Goal: Task Accomplishment & Management: Manage account settings

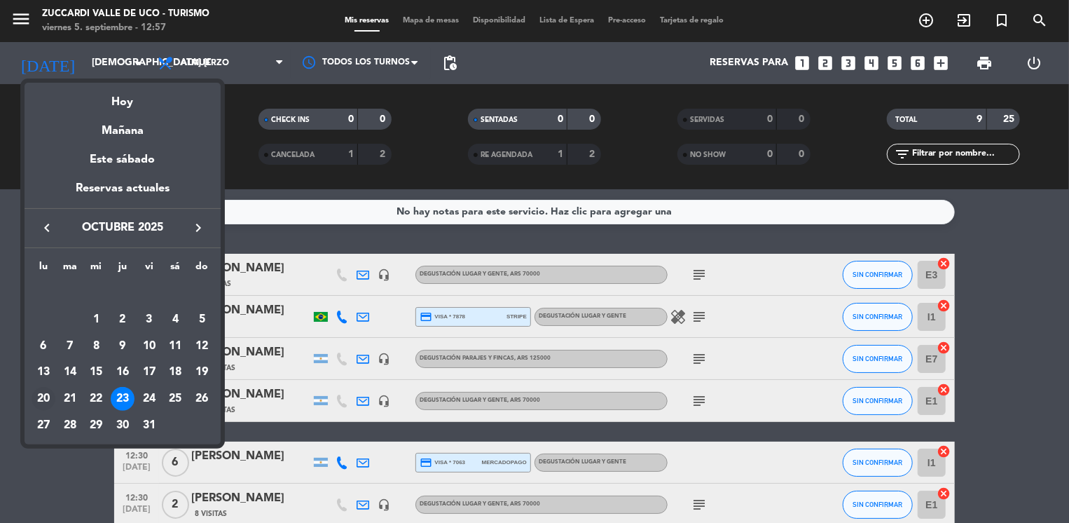
click at [45, 397] on div "20" at bounding box center [44, 399] width 24 height 24
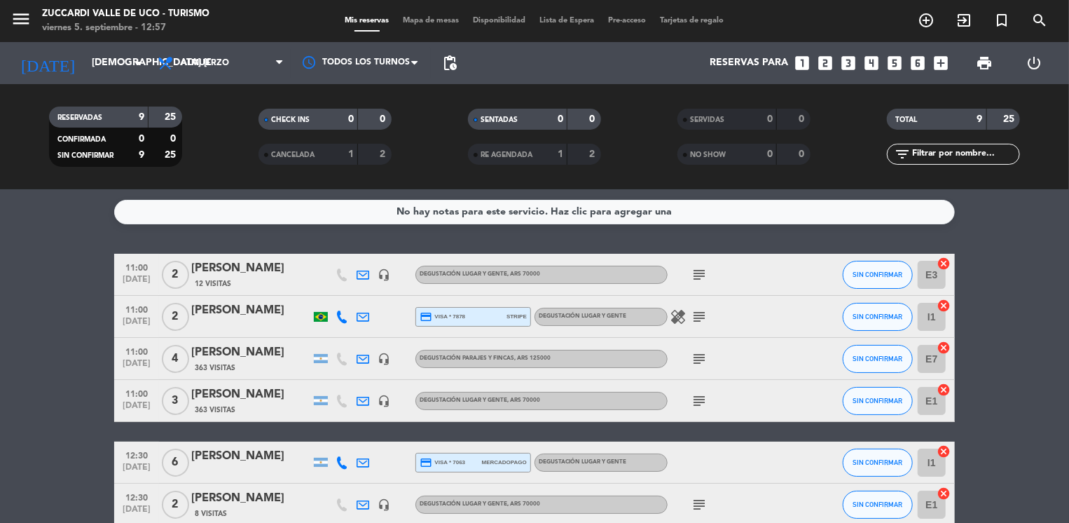
type input "lun. [DATE]"
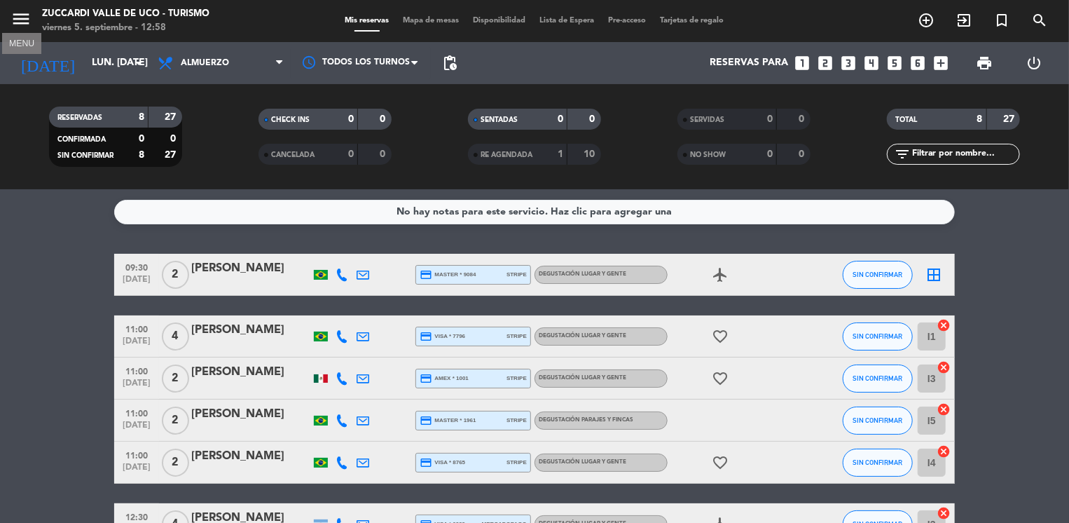
click at [22, 17] on icon "menu" at bounding box center [21, 18] width 21 height 21
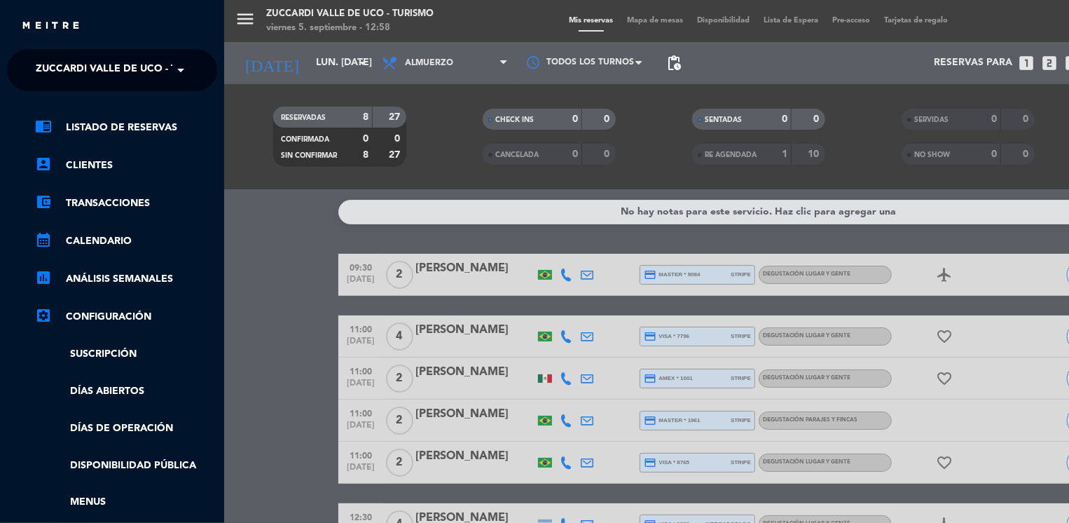
click at [96, 97] on div "chrome_reader_mode Listado de Reservas account_box Clientes account_balance_wal…" at bounding box center [111, 358] width 231 height 535
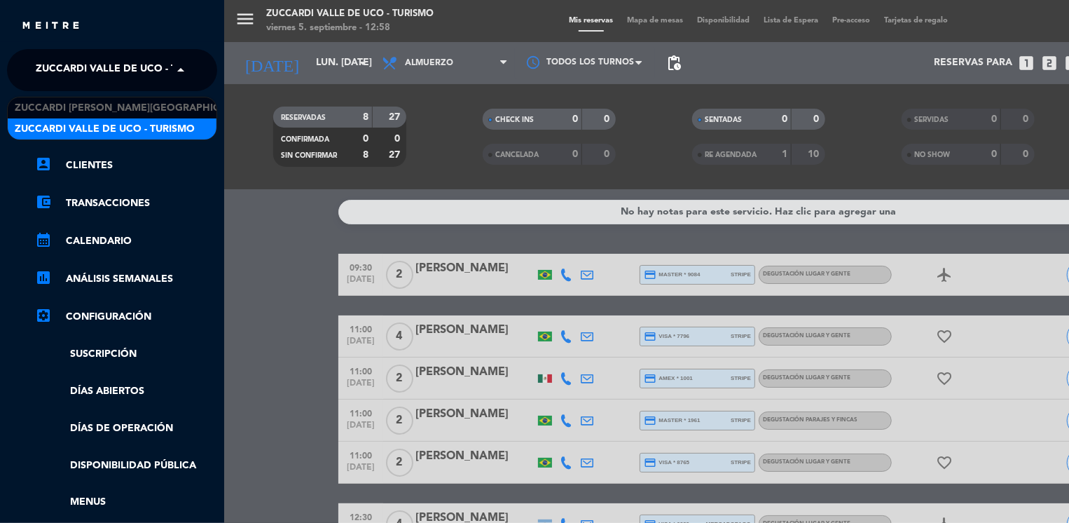
click at [122, 83] on span "Zuccardi Valle de Uco - Turismo" at bounding box center [126, 69] width 180 height 29
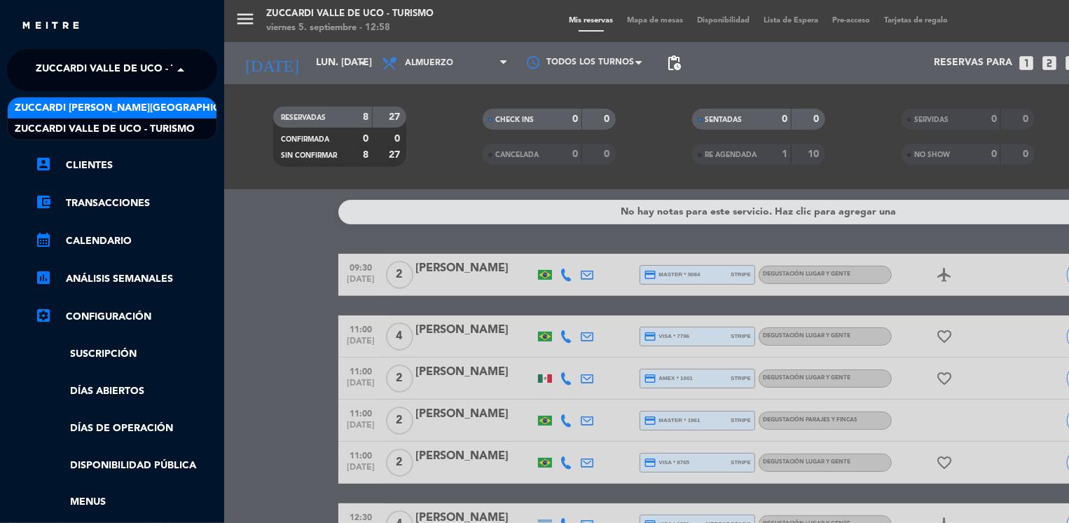
click at [155, 114] on span "Zuccardi [PERSON_NAME][GEOGRAPHIC_DATA] - Restaurant [PERSON_NAME][GEOGRAPHIC_D…" at bounding box center [264, 108] width 499 height 16
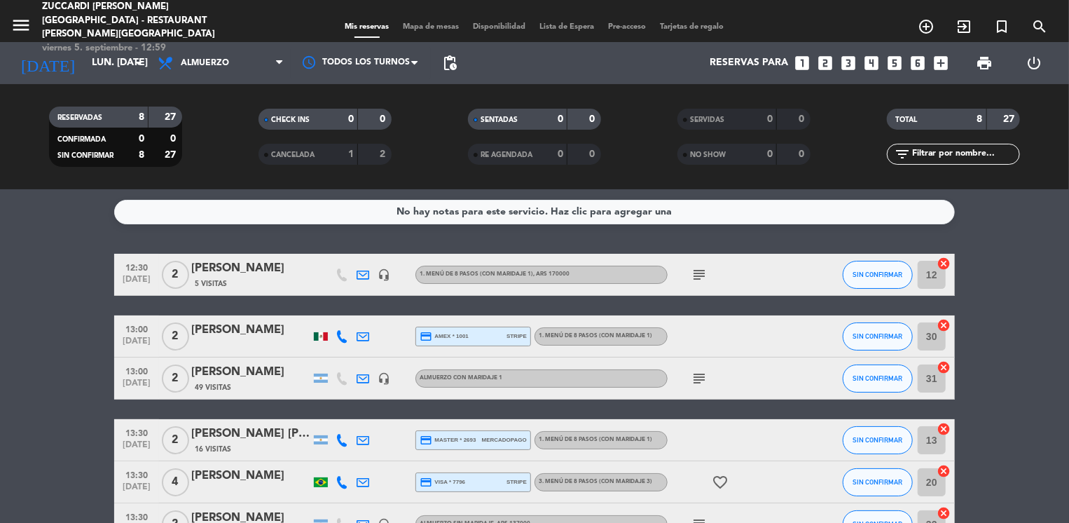
click at [58, 412] on bookings-row "12:30 [DATE] 2 [DEMOGRAPHIC_DATA][PERSON_NAME] 5 Visitas headset_mic 1. MENÚ DE…" at bounding box center [534, 441] width 1069 height 375
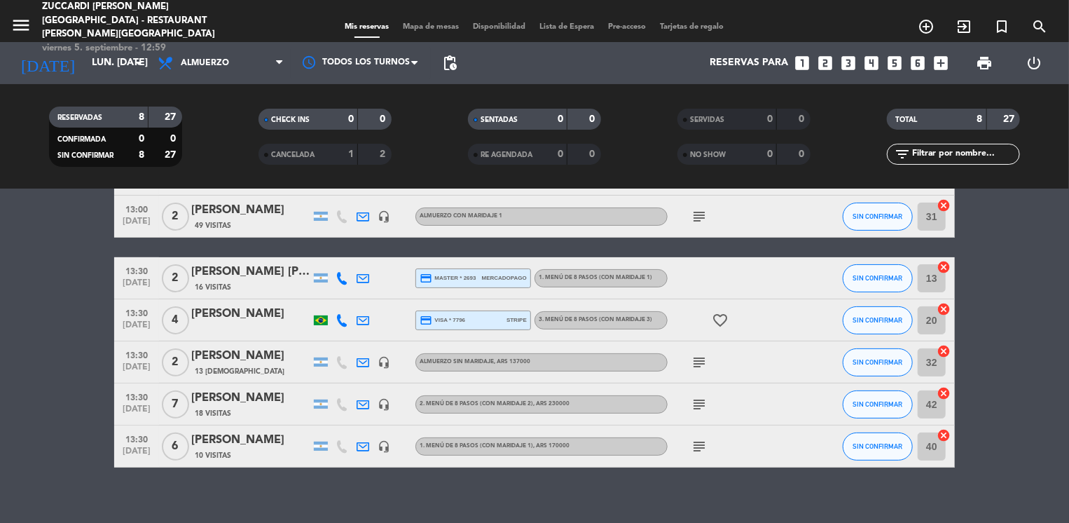
scroll to position [168, 0]
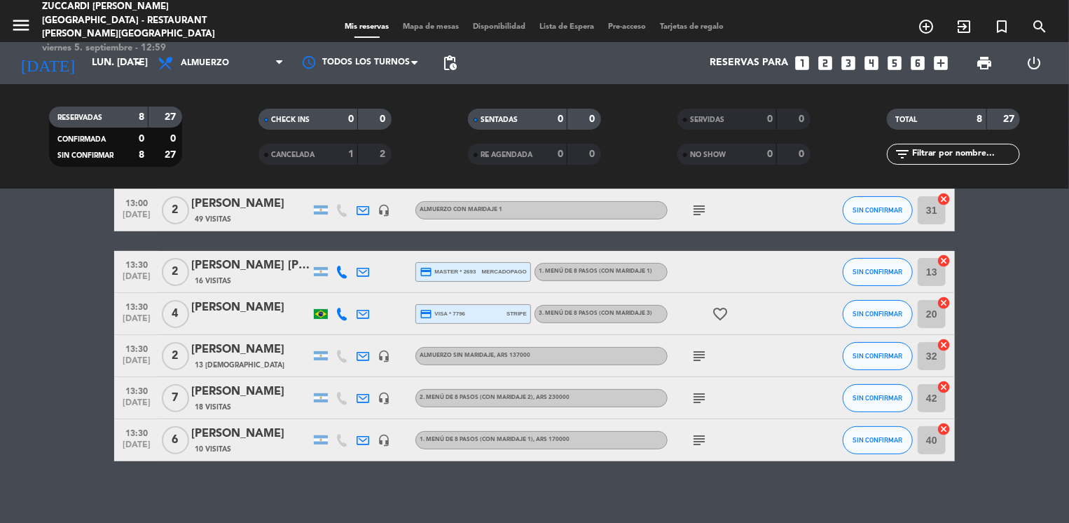
click at [256, 359] on div "13 [DEMOGRAPHIC_DATA]" at bounding box center [250, 365] width 119 height 12
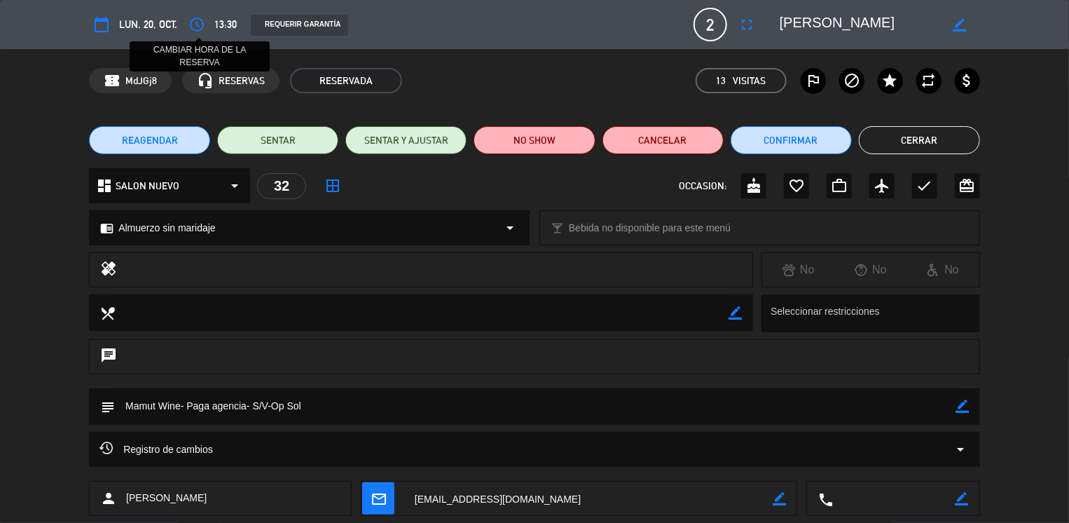
click at [203, 32] on icon "access_time" at bounding box center [196, 24] width 17 height 17
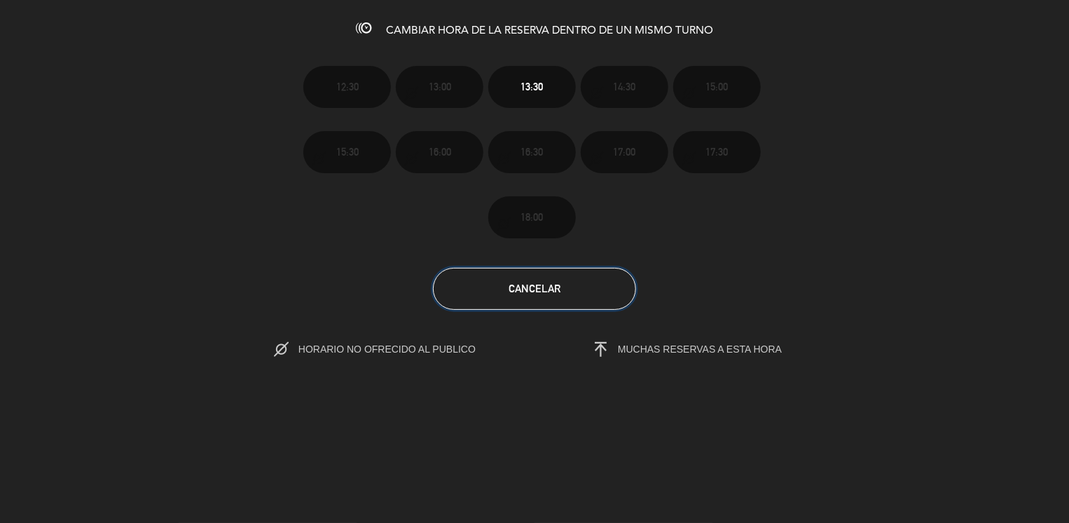
click at [514, 287] on span "Cancelar" at bounding box center [535, 288] width 52 height 12
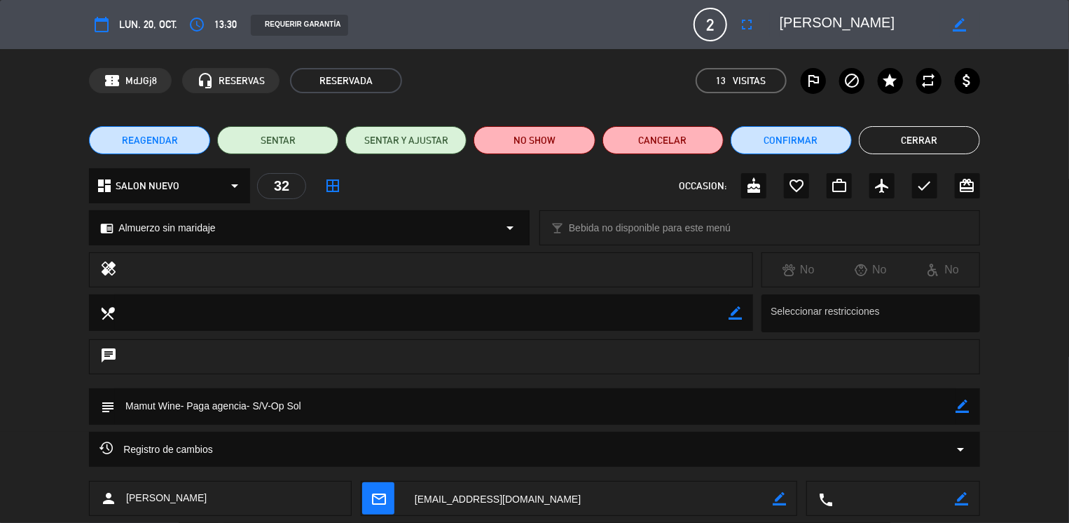
click at [142, 147] on button "REAGENDAR" at bounding box center [149, 140] width 121 height 28
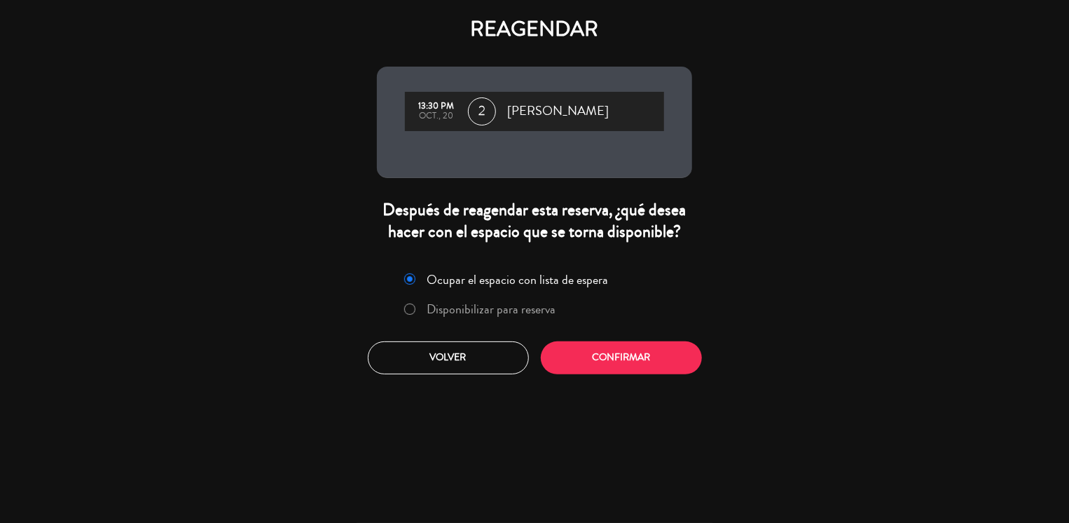
click at [410, 301] on label "Disponibilizar para reserva" at bounding box center [480, 309] width 167 height 25
click at [572, 359] on button "Confirmar" at bounding box center [621, 357] width 161 height 33
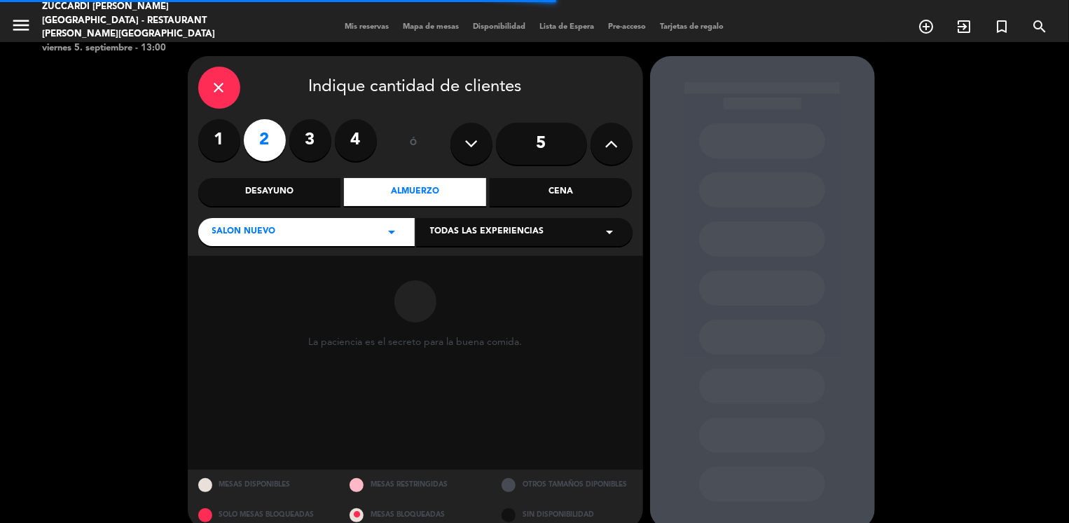
click at [453, 230] on span "Todas las experiencias" at bounding box center [487, 232] width 114 height 14
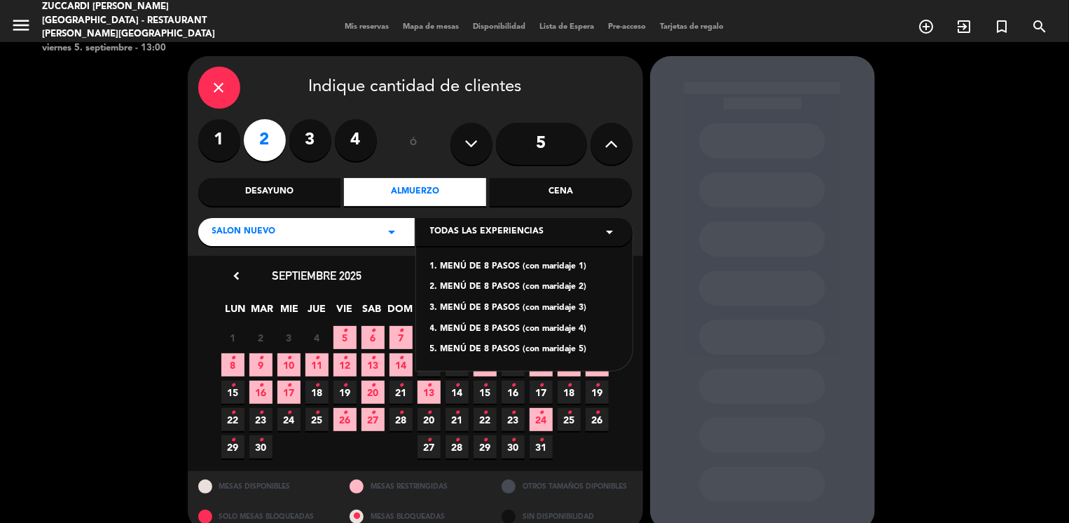
click at [532, 270] on div "1. MENÚ DE 8 PASOS (con maridaje 1)" at bounding box center [524, 267] width 188 height 14
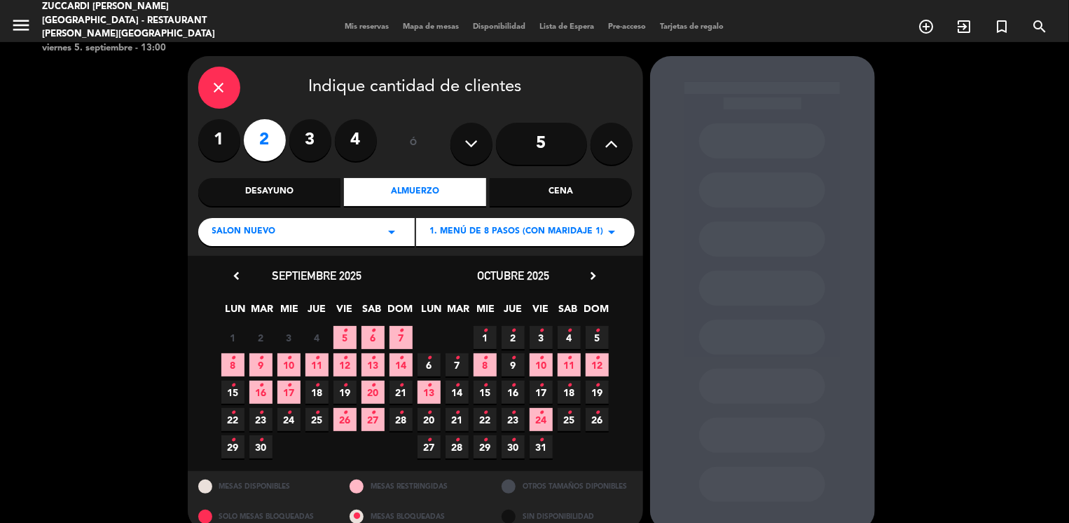
click at [424, 423] on span "20 •" at bounding box center [429, 419] width 23 height 23
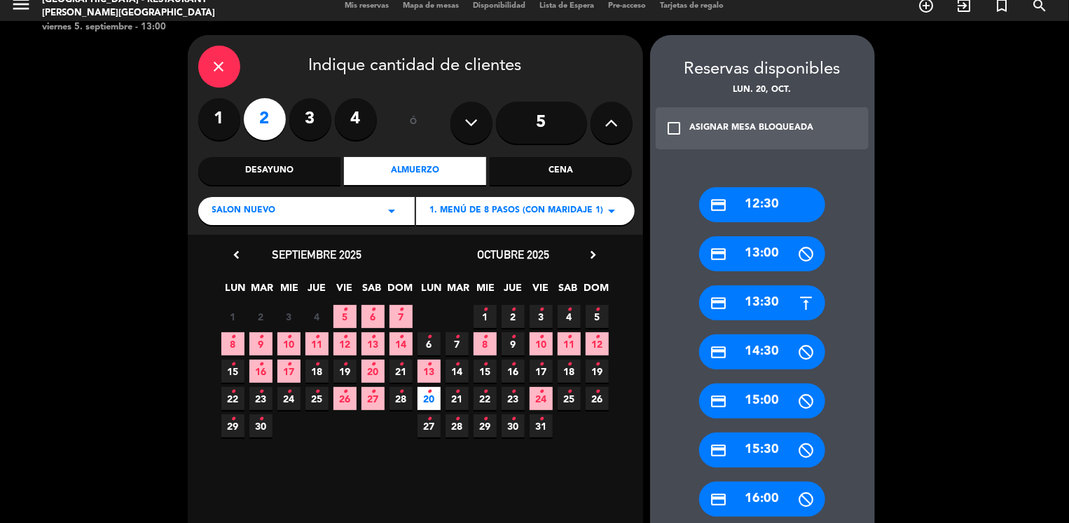
click at [759, 204] on div "credit_card 12:30" at bounding box center [762, 204] width 126 height 35
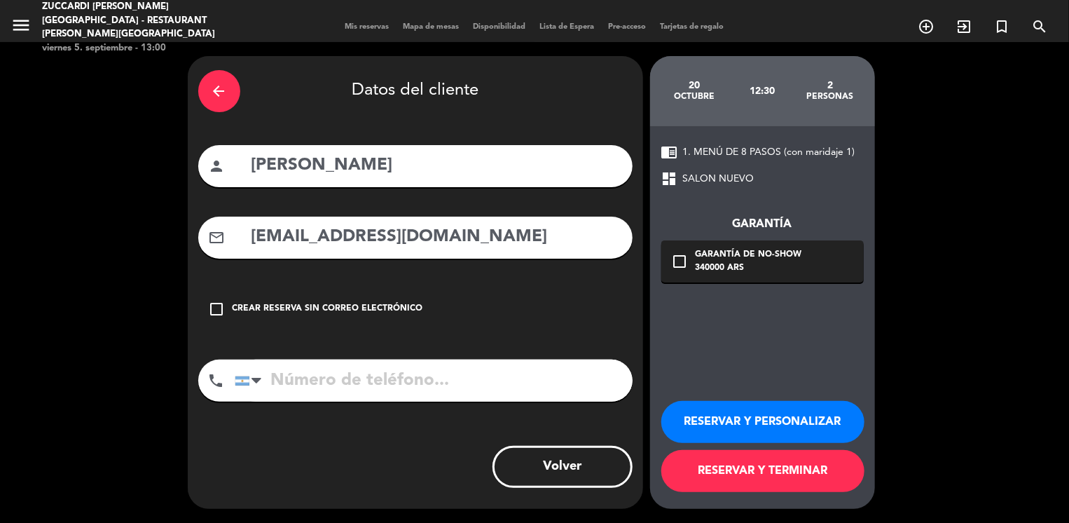
click at [729, 466] on button "RESERVAR Y TERMINAR" at bounding box center [762, 471] width 203 height 42
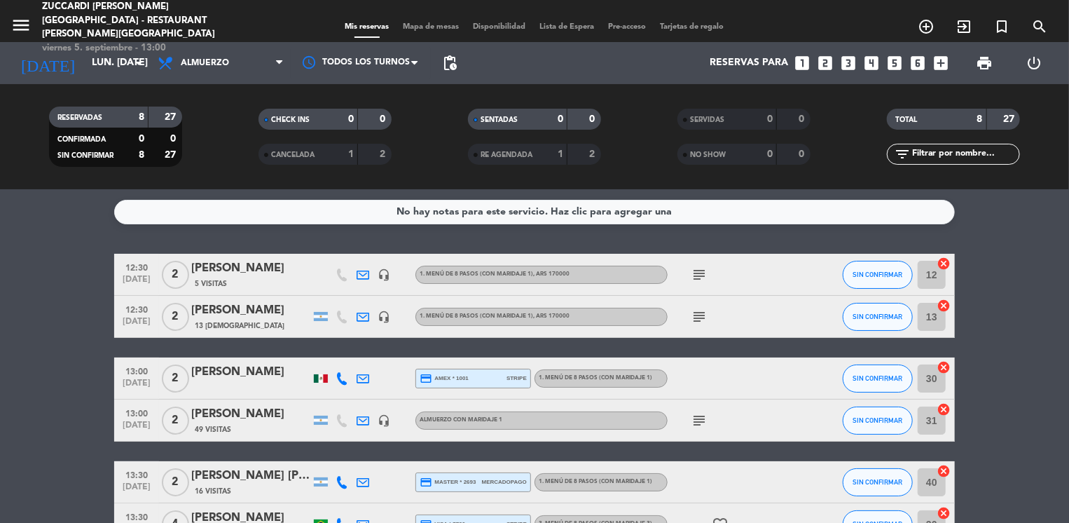
click at [244, 307] on div "[PERSON_NAME]" at bounding box center [250, 310] width 119 height 18
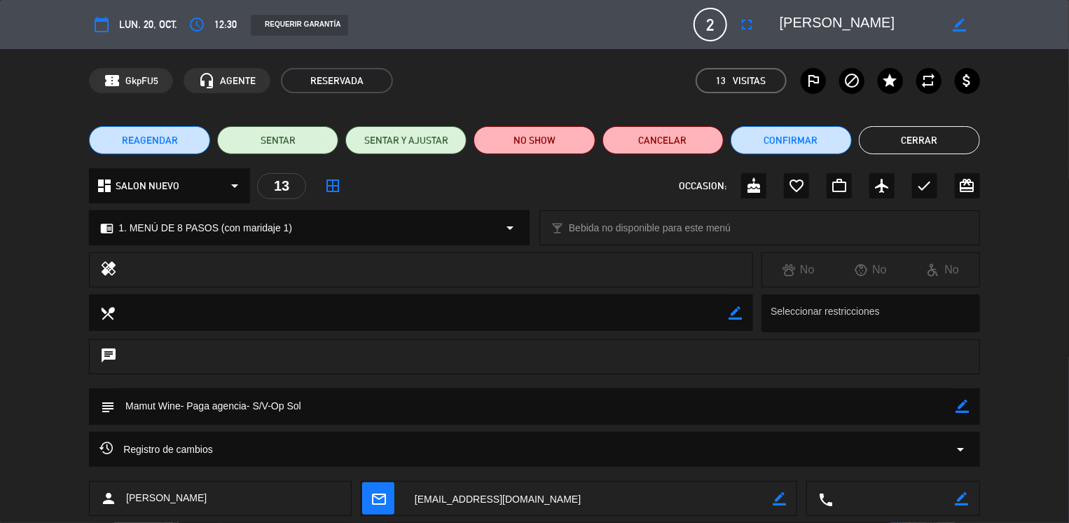
click at [214, 223] on span "1. MENÚ DE 8 PASOS (con maridaje 1)" at bounding box center [205, 228] width 174 height 16
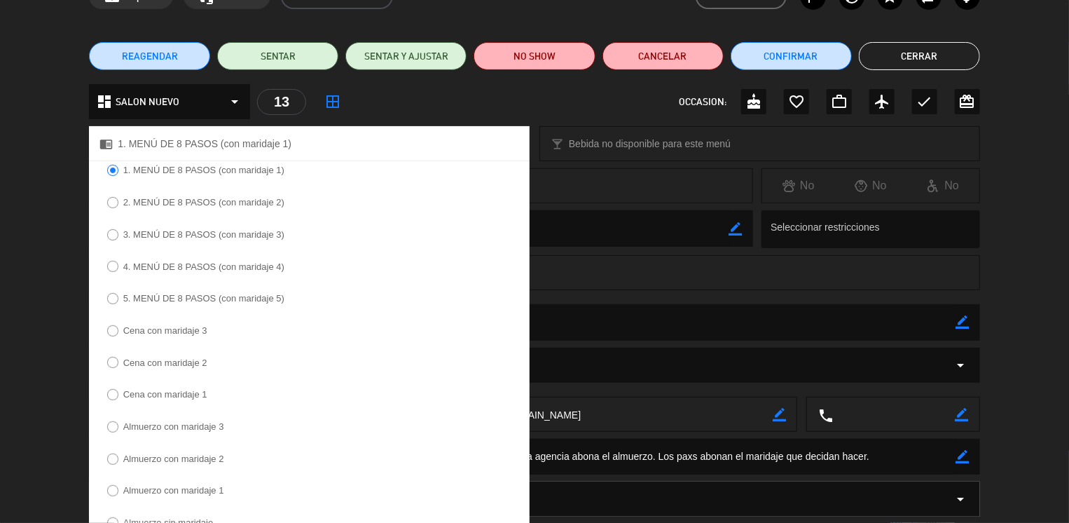
scroll to position [112, 0]
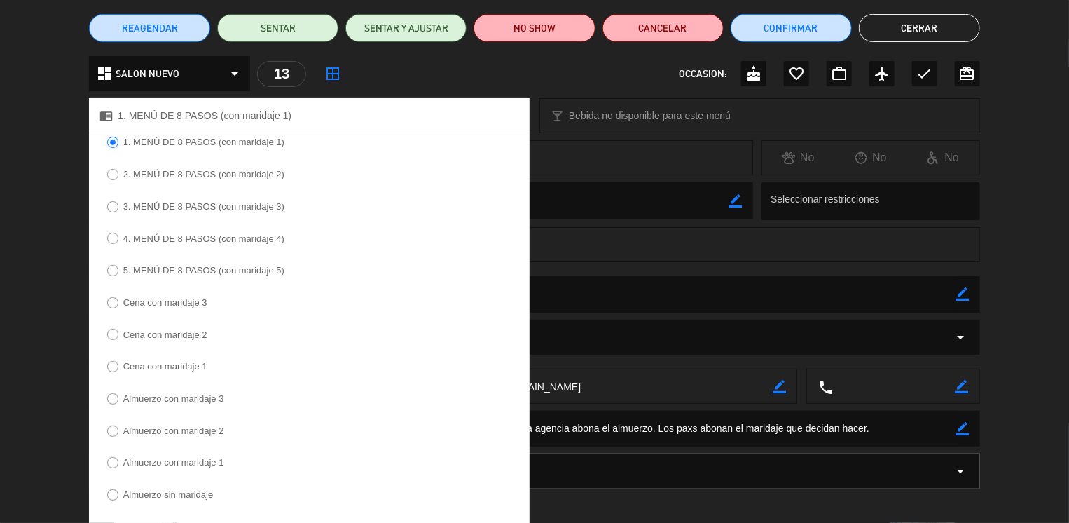
click at [115, 494] on input "Almuerzo sin maridaje" at bounding box center [111, 493] width 9 height 9
radio input "true"
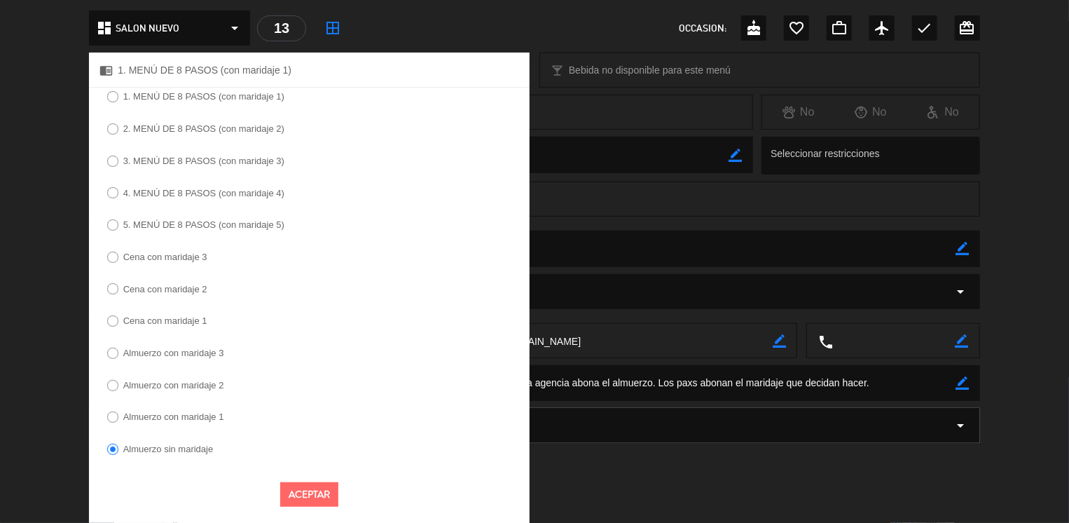
scroll to position [159, 0]
click at [320, 492] on button "Aceptar" at bounding box center [309, 493] width 58 height 25
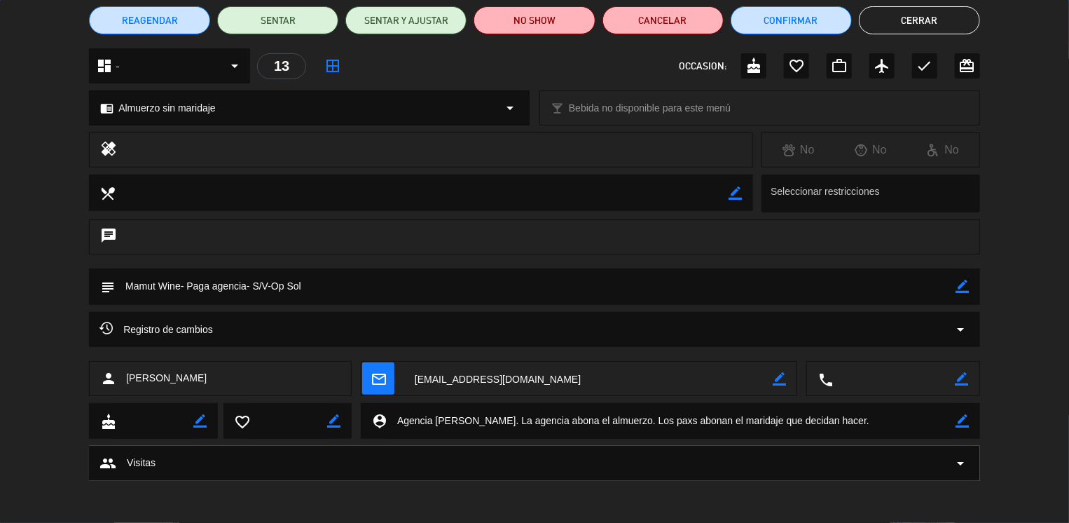
scroll to position [119, 0]
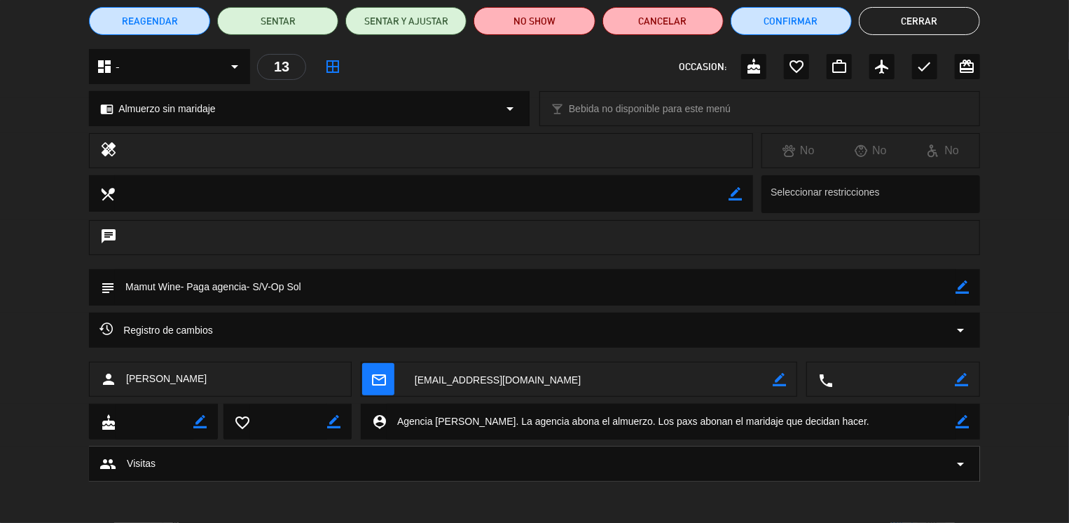
click at [911, 35] on div "REAGENDAR SENTAR SENTAR Y AJUSTAR NO SHOW Cancelar Confirmar Cerrar" at bounding box center [534, 21] width 1069 height 56
click at [900, 20] on button "Cerrar" at bounding box center [919, 21] width 121 height 28
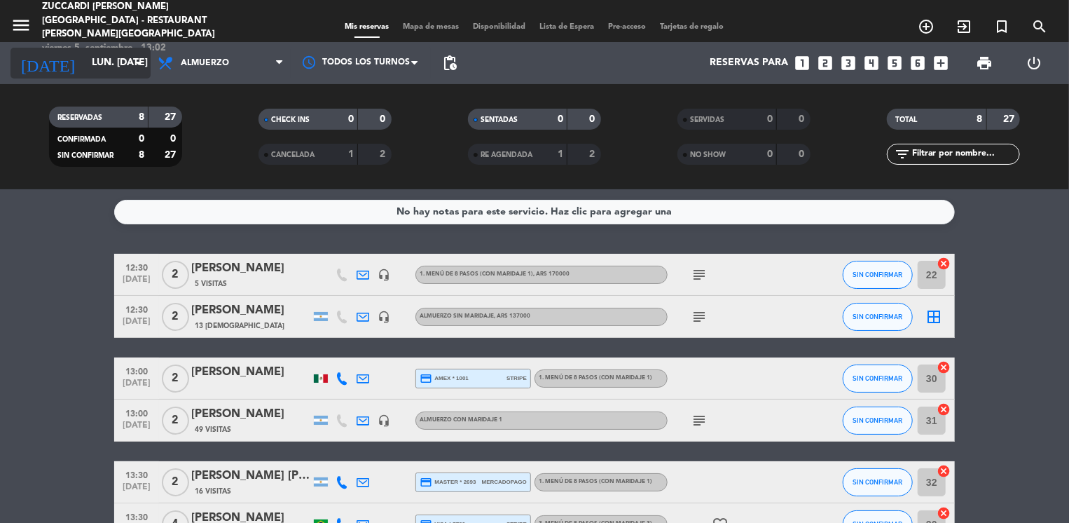
click at [88, 55] on input "lun. [DATE]" at bounding box center [151, 62] width 133 height 25
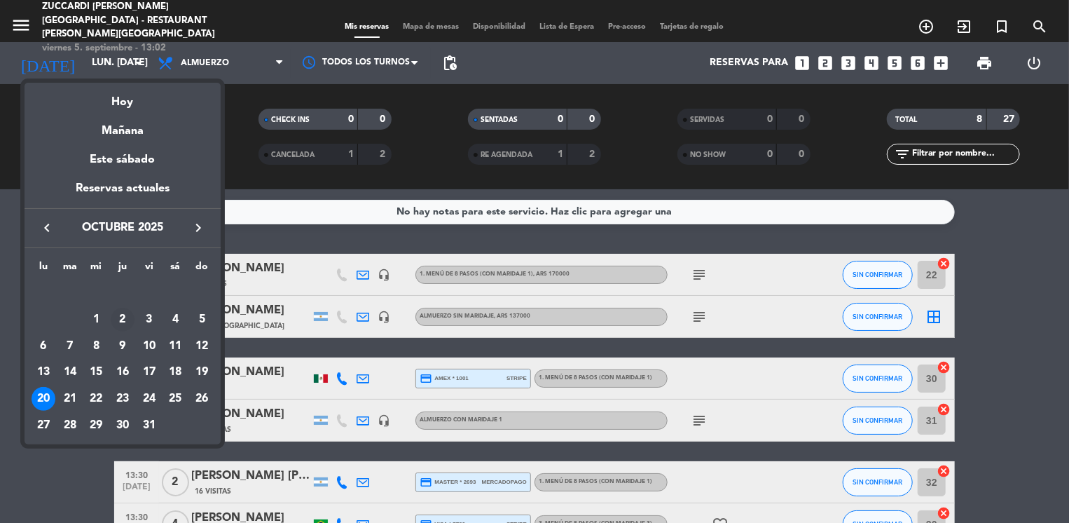
click at [123, 319] on div "2" at bounding box center [123, 320] width 24 height 24
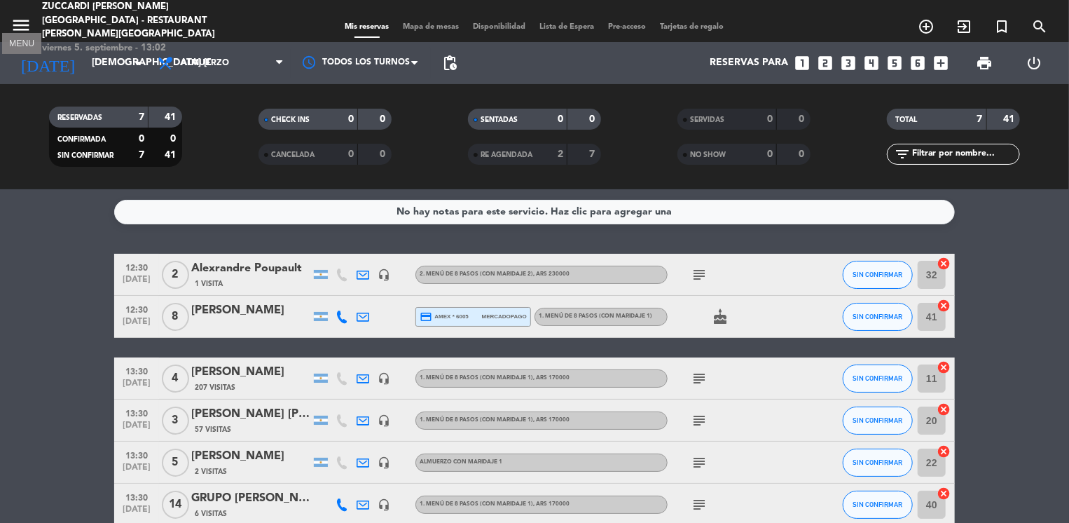
click at [21, 29] on icon "menu" at bounding box center [21, 25] width 21 height 21
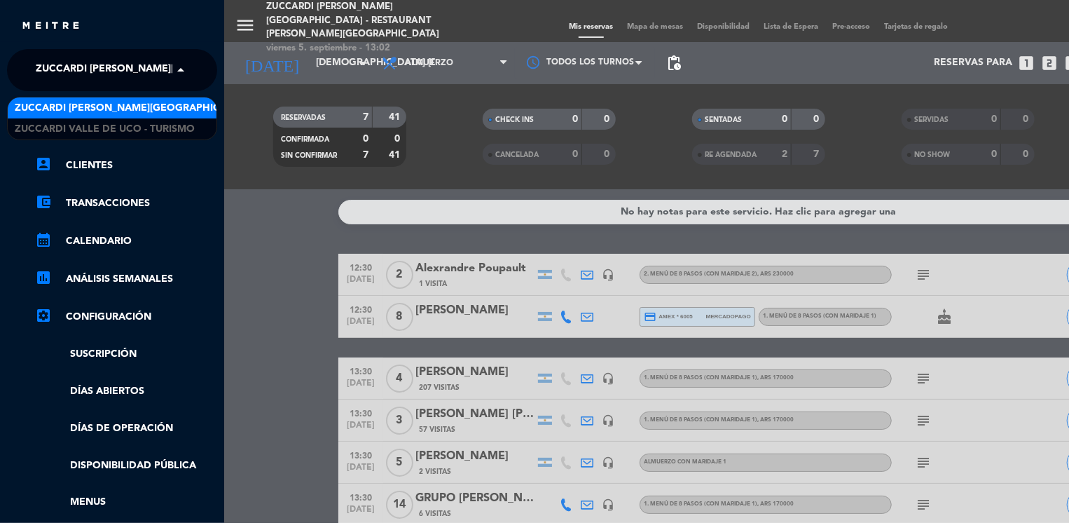
click at [81, 66] on span "Zuccardi [PERSON_NAME][GEOGRAPHIC_DATA] - Restaurant [PERSON_NAME][GEOGRAPHIC_D…" at bounding box center [285, 69] width 499 height 29
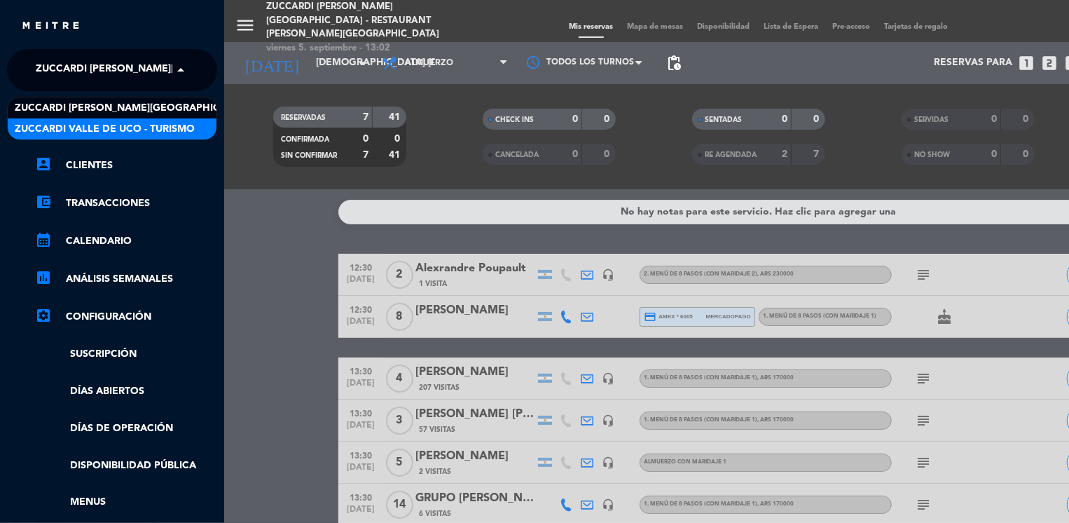
click at [177, 134] on span "Zuccardi Valle de Uco - Turismo" at bounding box center [105, 129] width 180 height 16
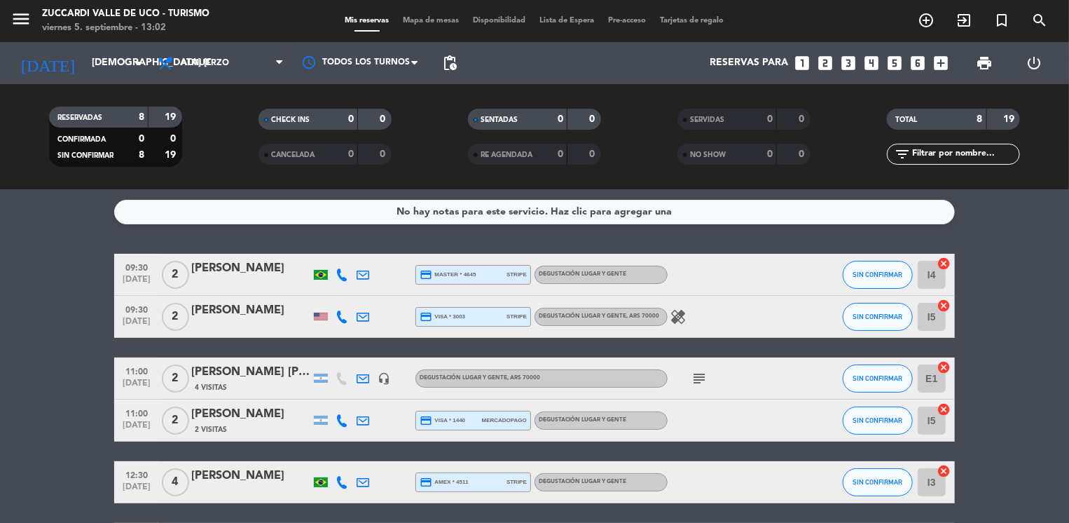
click at [44, 264] on bookings-row "09:30 [DATE] 2 [PERSON_NAME] credit_card master * 4645 stripe Degustación Lugar…" at bounding box center [534, 451] width 1069 height 395
click at [98, 78] on div "[DATE] jue. [DATE] arrow_drop_down" at bounding box center [81, 63] width 140 height 31
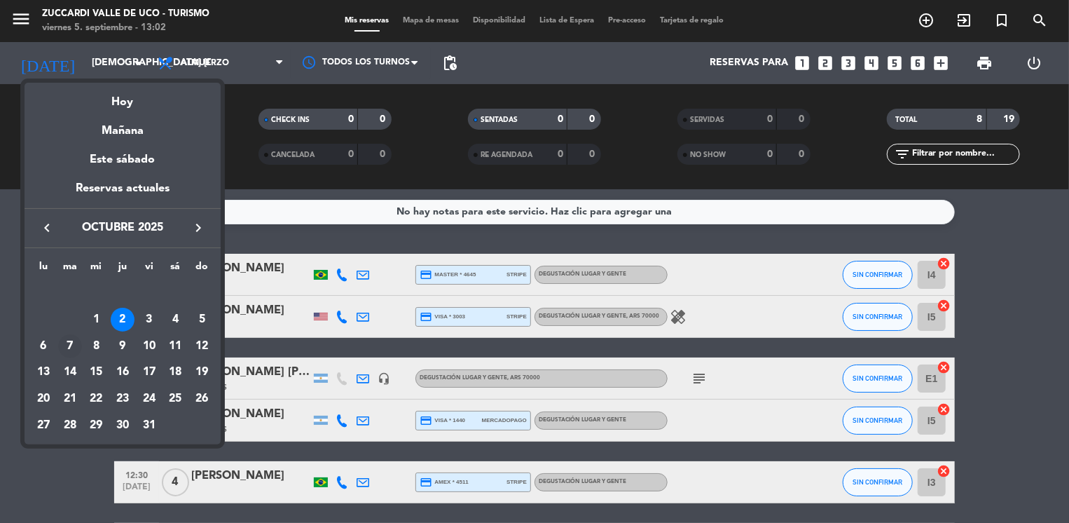
click at [73, 346] on div "7" at bounding box center [70, 346] width 24 height 24
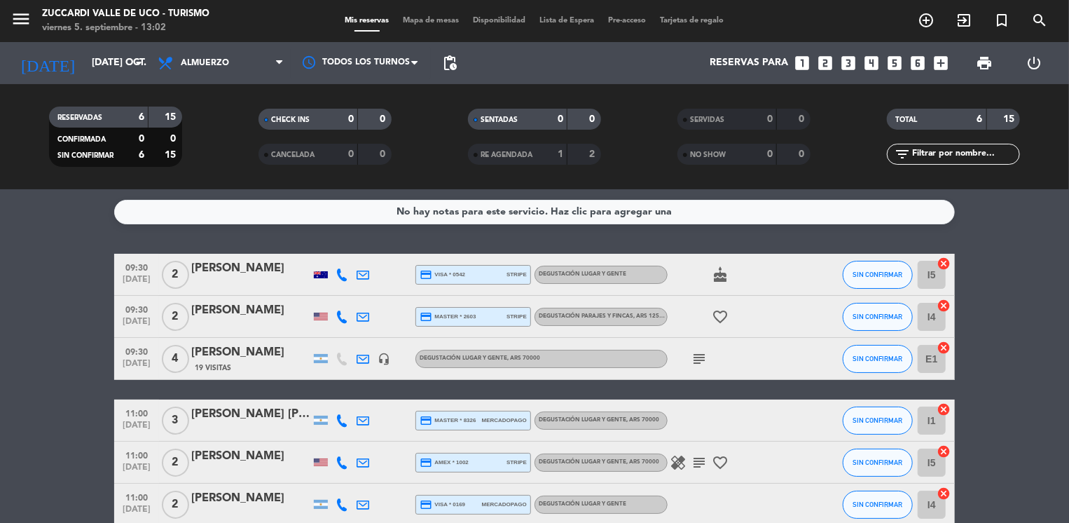
click at [70, 267] on bookings-row "09:30 [DATE] 2 [PERSON_NAME] credit_card visa * 0542 stripe Degustación Lugar y…" at bounding box center [534, 390] width 1069 height 272
click at [106, 67] on input "[DATE] oct." at bounding box center [151, 62] width 133 height 25
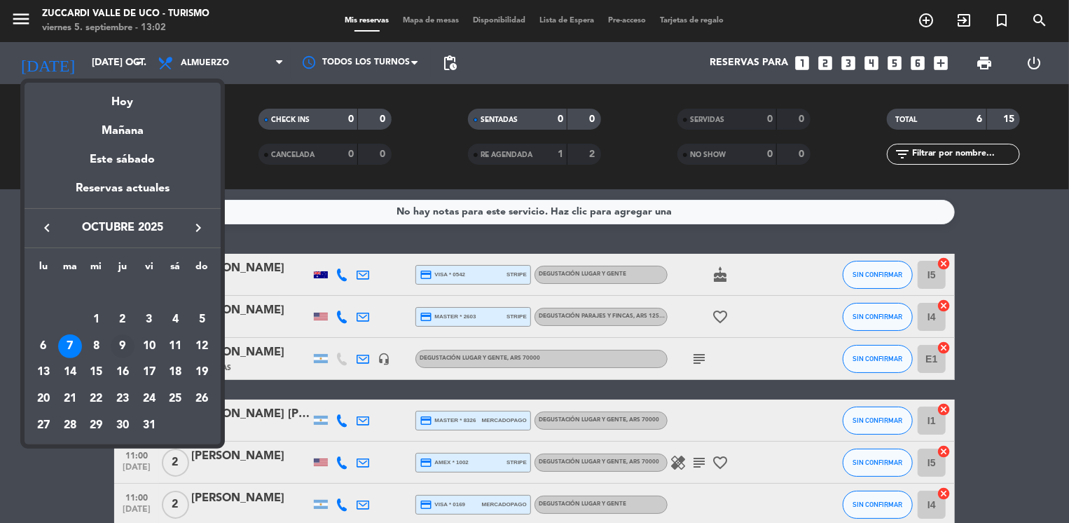
click at [118, 349] on div "9" at bounding box center [123, 346] width 24 height 24
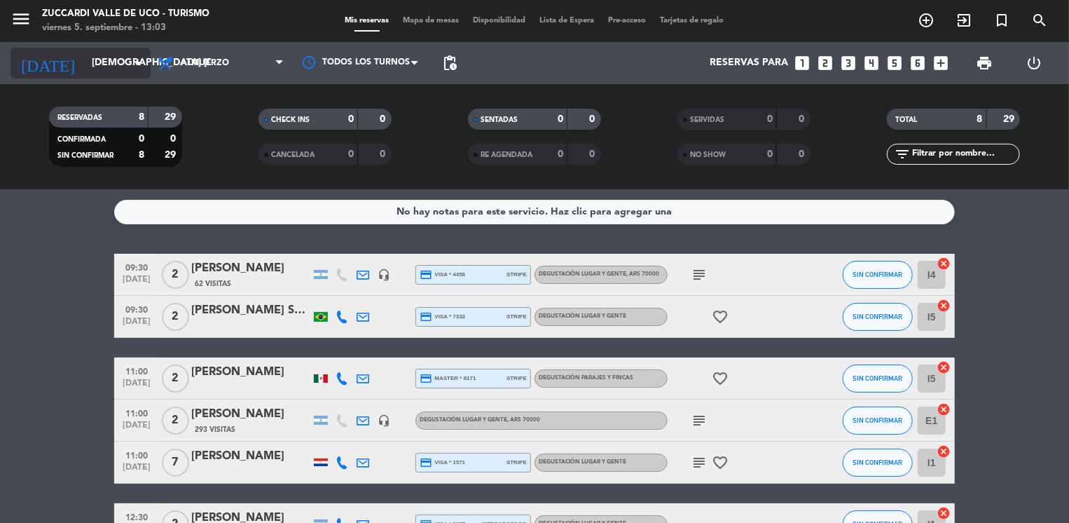
click at [85, 64] on input "[DEMOGRAPHIC_DATA] [DATE]" at bounding box center [151, 62] width 133 height 25
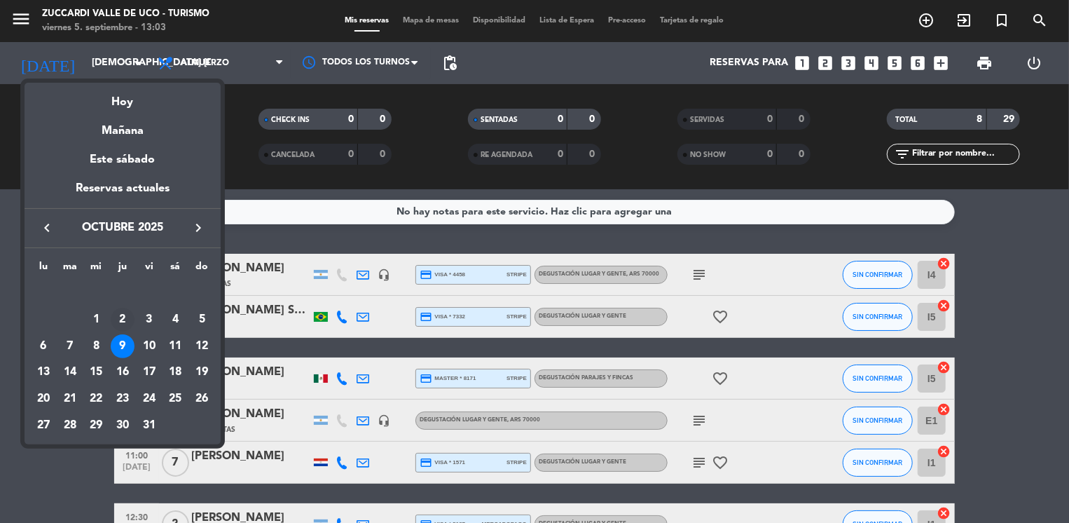
click at [124, 320] on div "2" at bounding box center [123, 320] width 24 height 24
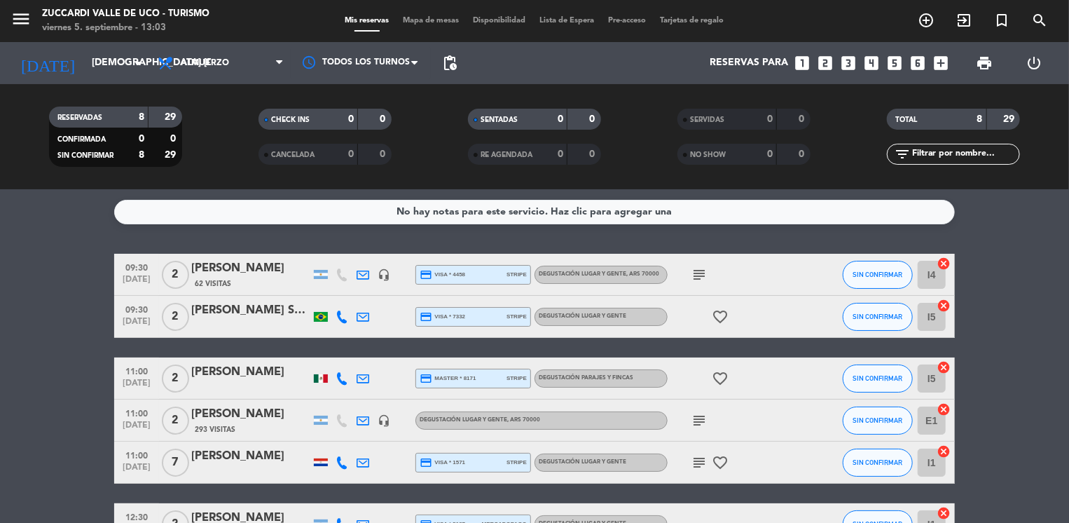
type input "[DEMOGRAPHIC_DATA] [DATE]"
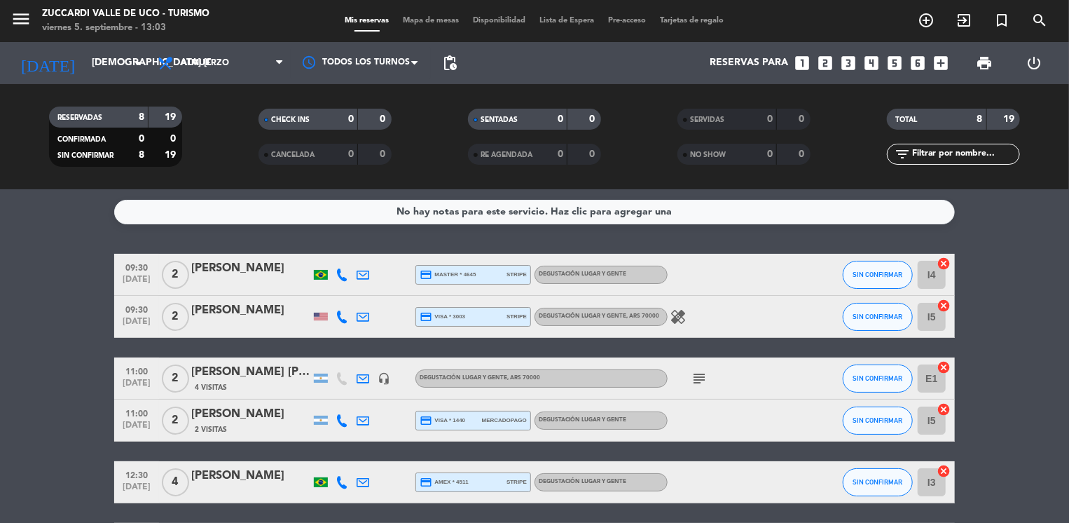
click at [235, 371] on div "[PERSON_NAME] [PERSON_NAME] [PERSON_NAME]" at bounding box center [250, 372] width 119 height 18
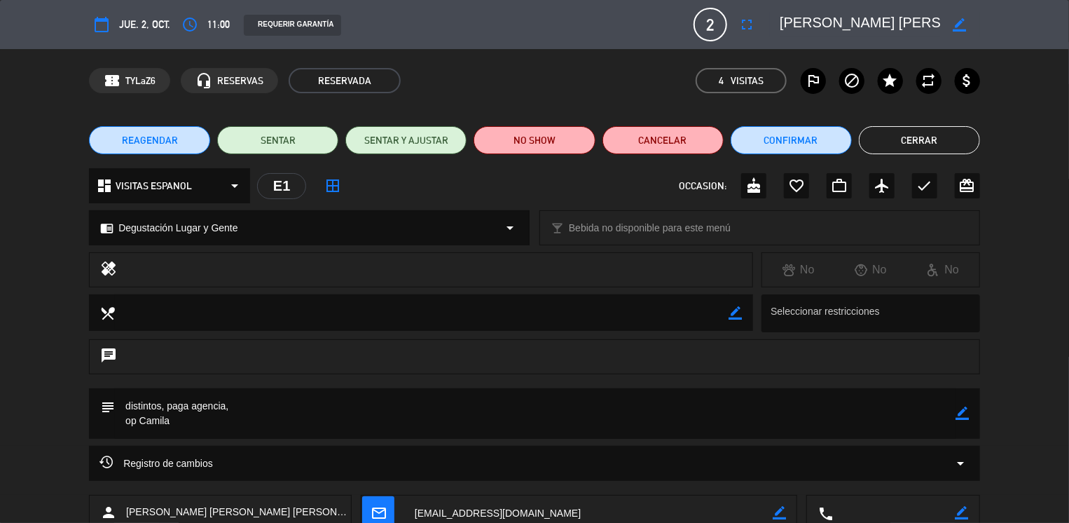
click at [145, 140] on span "REAGENDAR" at bounding box center [150, 140] width 56 height 15
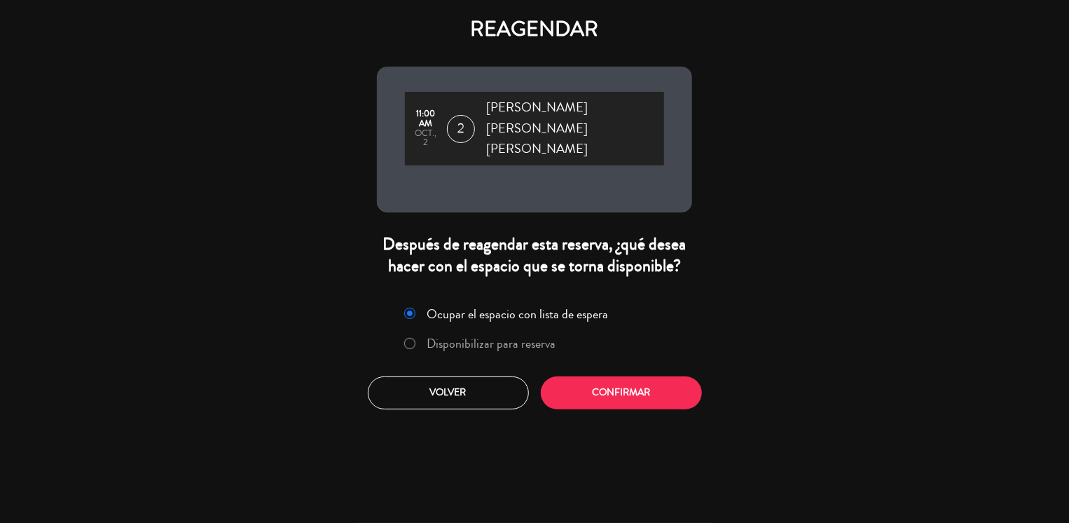
click at [409, 338] on input "Disponibilizar para reserva" at bounding box center [408, 342] width 9 height 9
radio input "true"
click at [583, 376] on button "Confirmar" at bounding box center [621, 392] width 161 height 33
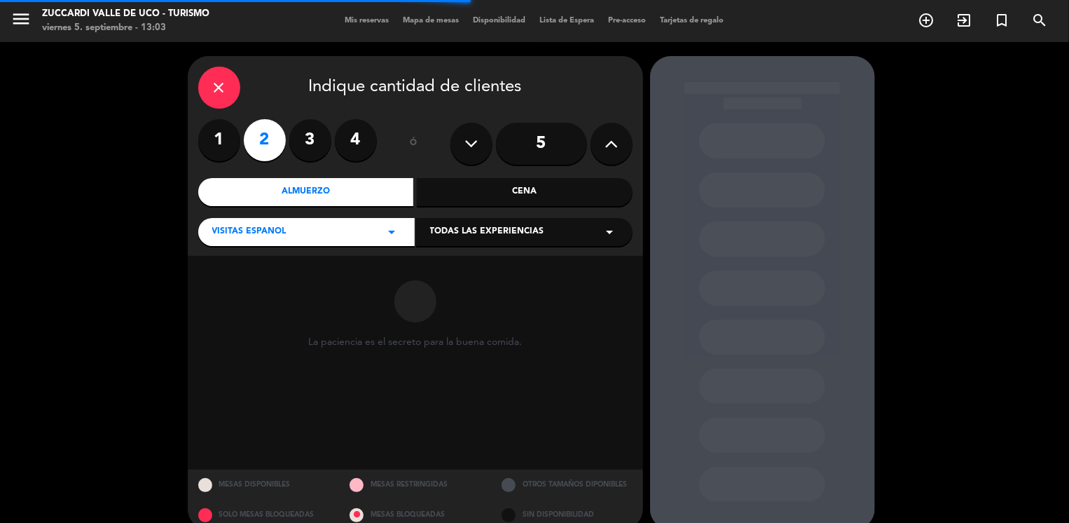
click at [472, 228] on span "Todas las experiencias" at bounding box center [487, 232] width 114 height 14
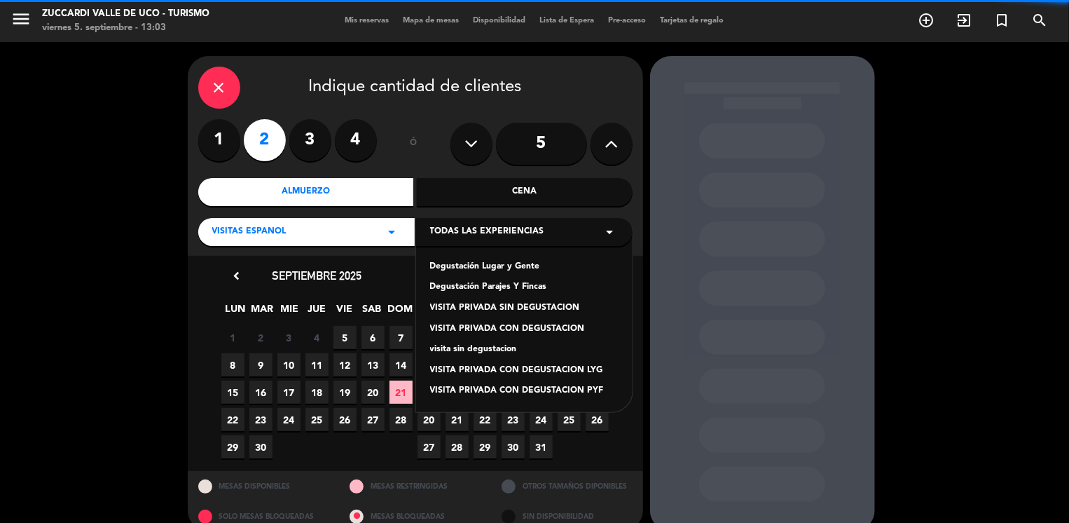
click at [475, 274] on div "Degustación Lugar y Gente Degustación Parajes Y [PERSON_NAME] VISITA PRIVADA SI…" at bounding box center [524, 320] width 216 height 184
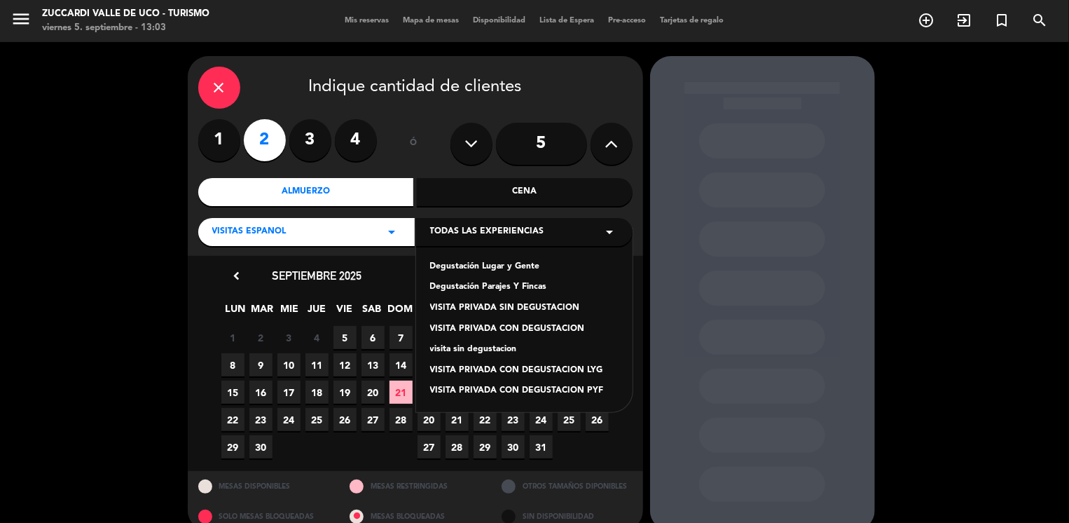
click at [476, 273] on div "Degustación Lugar y Gente" at bounding box center [524, 267] width 188 height 14
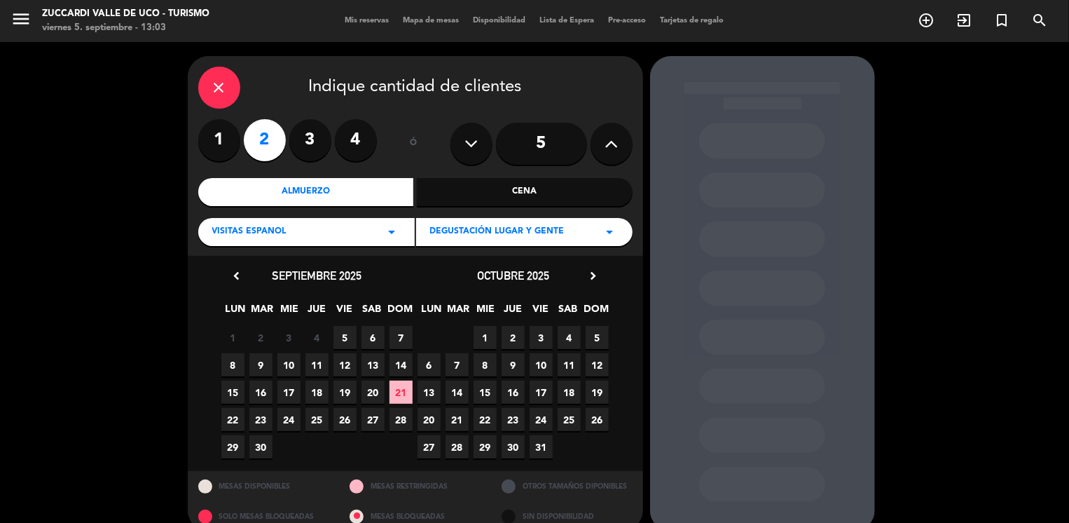
click at [514, 368] on span "9" at bounding box center [513, 364] width 23 height 23
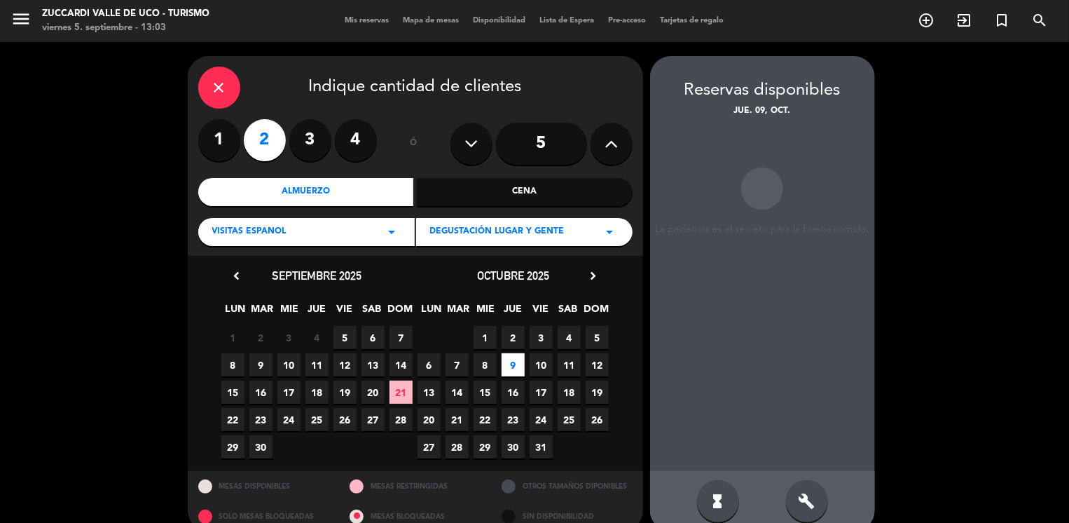
scroll to position [21, 0]
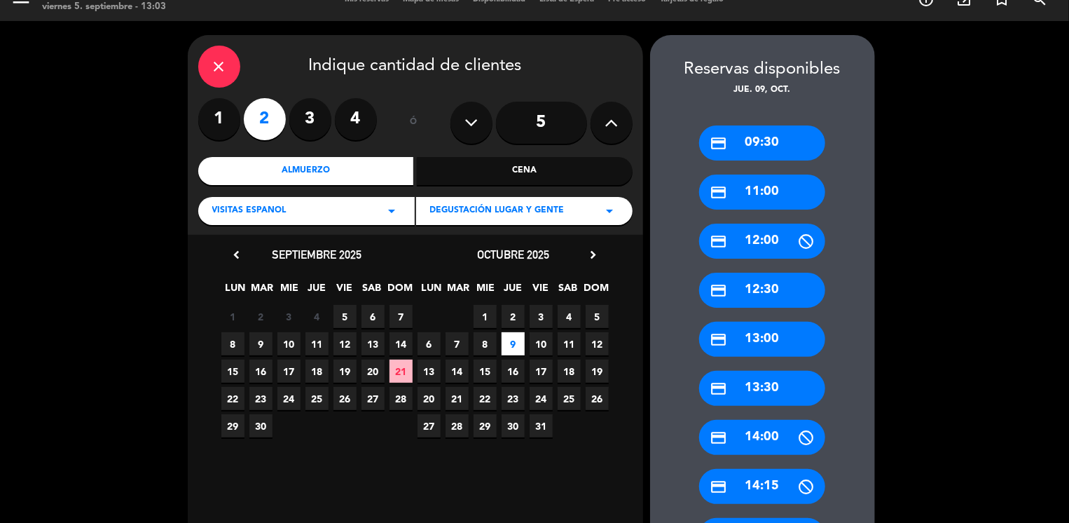
click at [754, 194] on div "credit_card 11:00" at bounding box center [762, 191] width 126 height 35
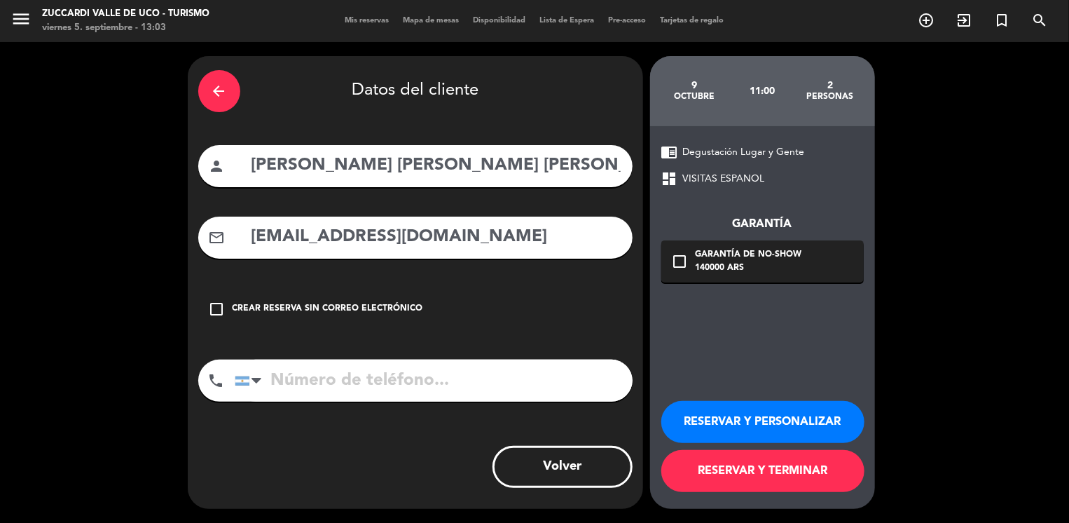
scroll to position [0, 0]
click at [744, 481] on button "RESERVAR Y TERMINAR" at bounding box center [762, 471] width 203 height 42
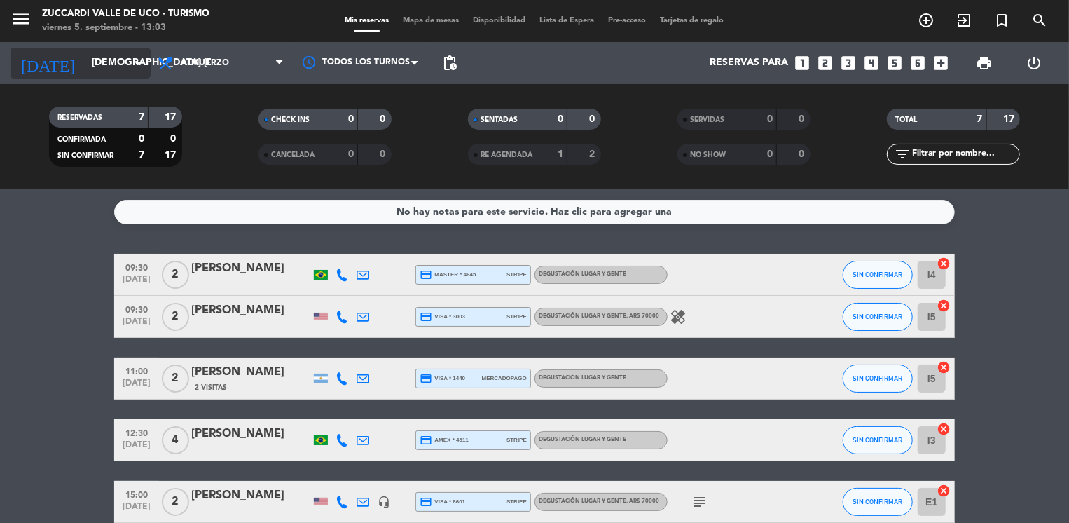
click at [85, 73] on input "[DEMOGRAPHIC_DATA] [DATE]" at bounding box center [151, 62] width 133 height 25
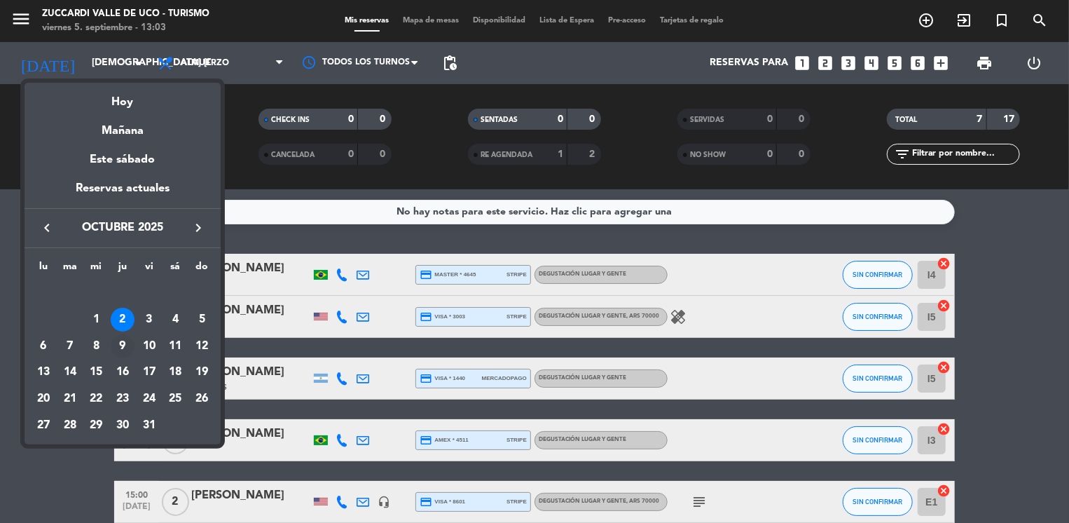
click at [123, 347] on div "9" at bounding box center [123, 346] width 24 height 24
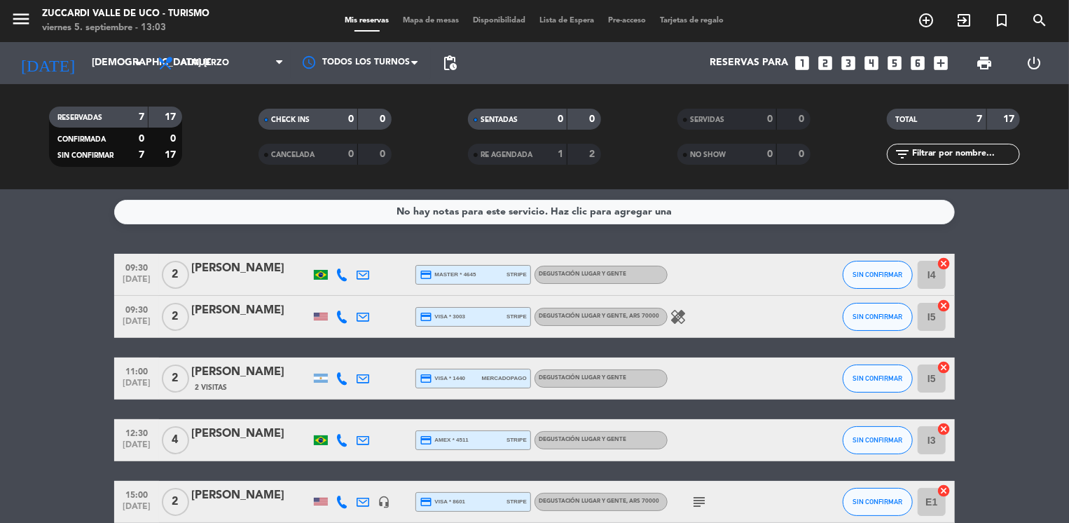
type input "[DEMOGRAPHIC_DATA] [DATE]"
